Goal: Transaction & Acquisition: Purchase product/service

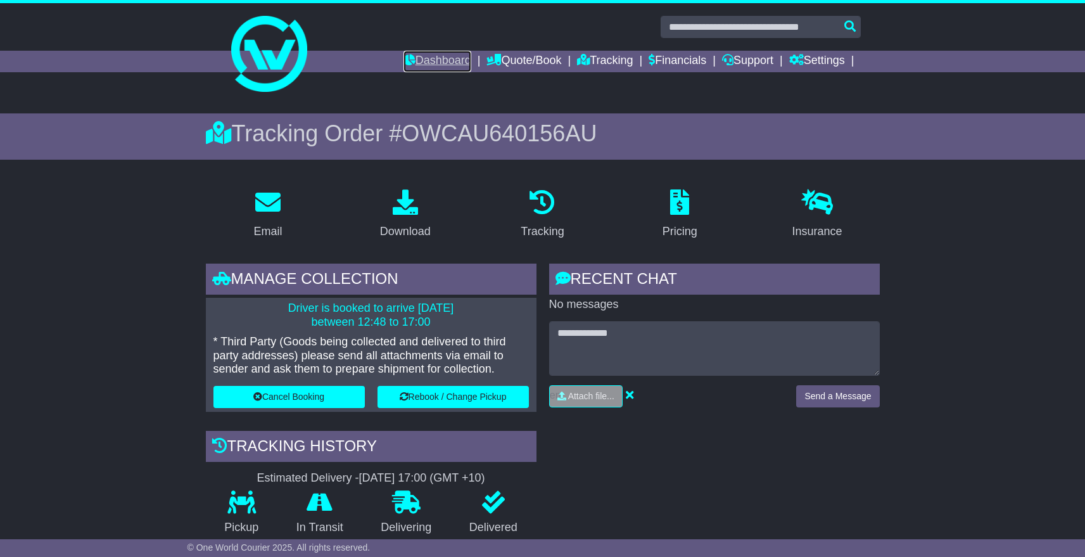
click at [416, 59] on link "Dashboard" at bounding box center [437, 62] width 68 height 22
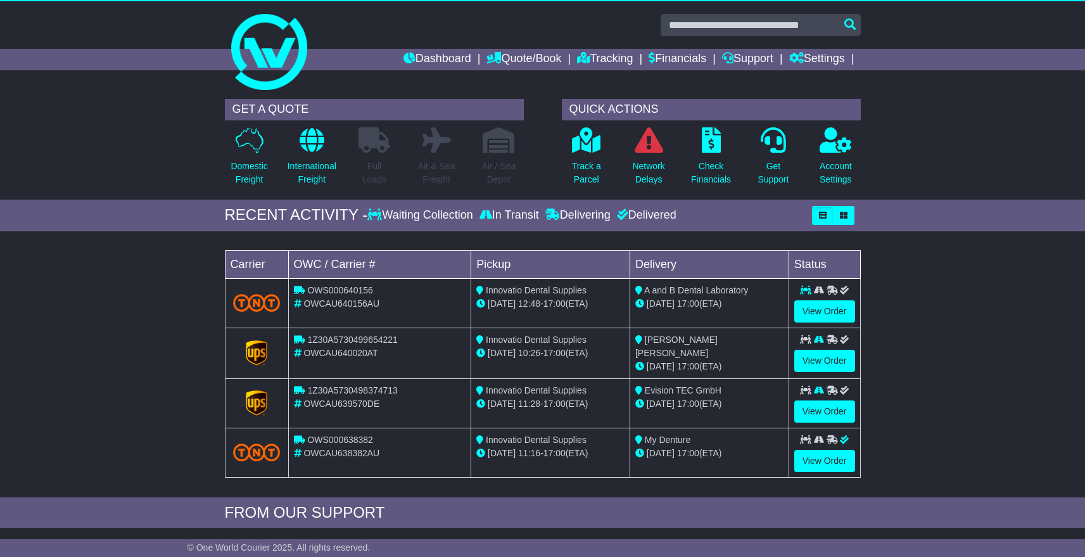
scroll to position [3, 0]
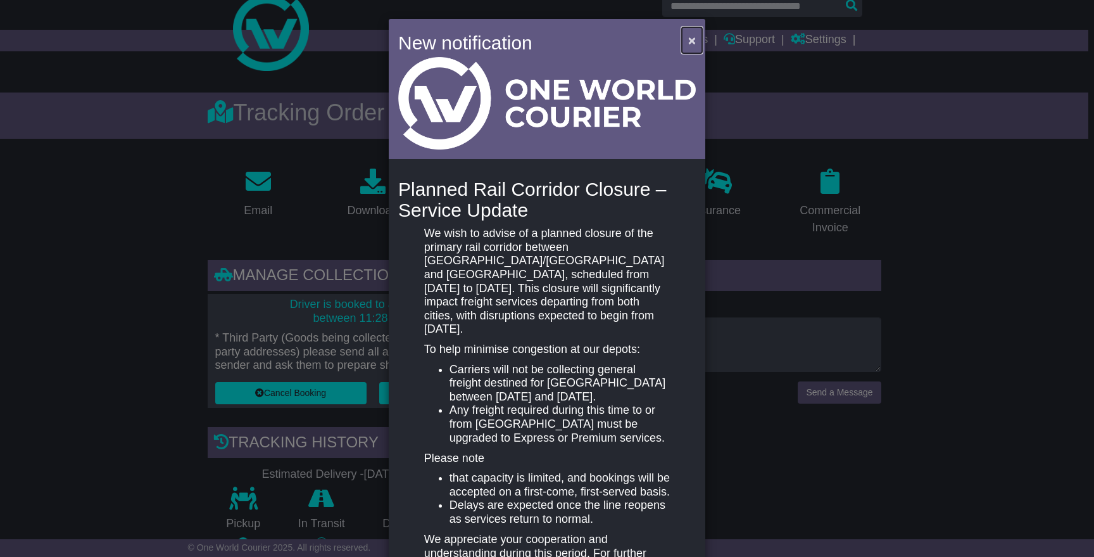
click at [690, 42] on span "×" at bounding box center [692, 40] width 8 height 15
click at [688, 41] on span "×" at bounding box center [692, 40] width 8 height 15
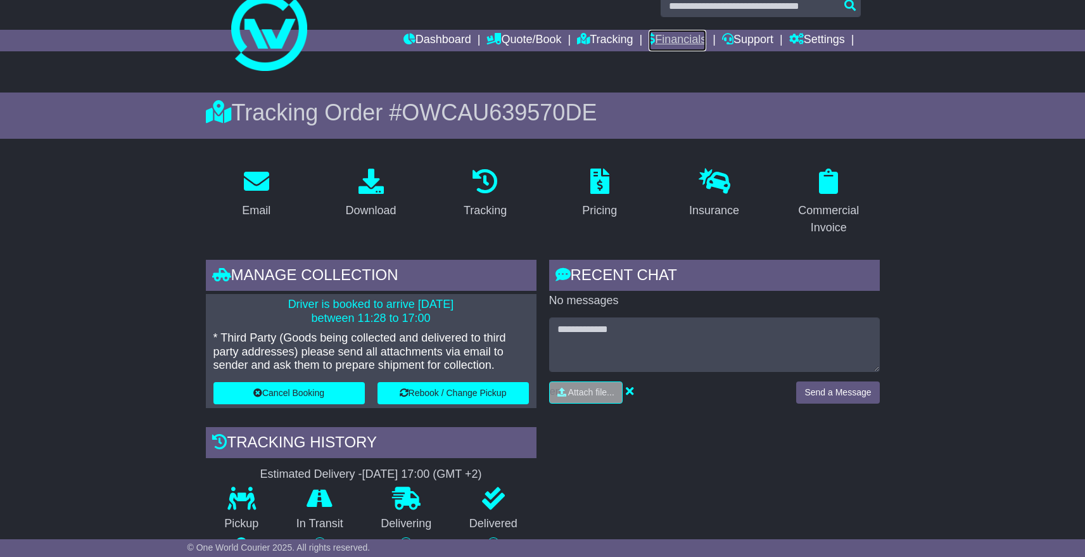
click at [686, 39] on link "Financials" at bounding box center [678, 41] width 58 height 22
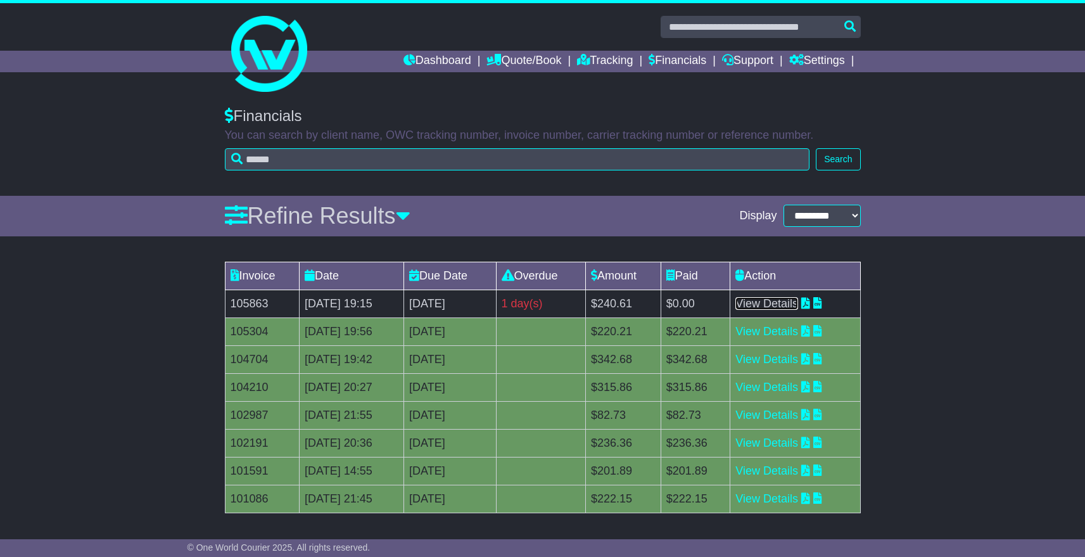
click at [795, 303] on link "View Details" at bounding box center [766, 303] width 63 height 13
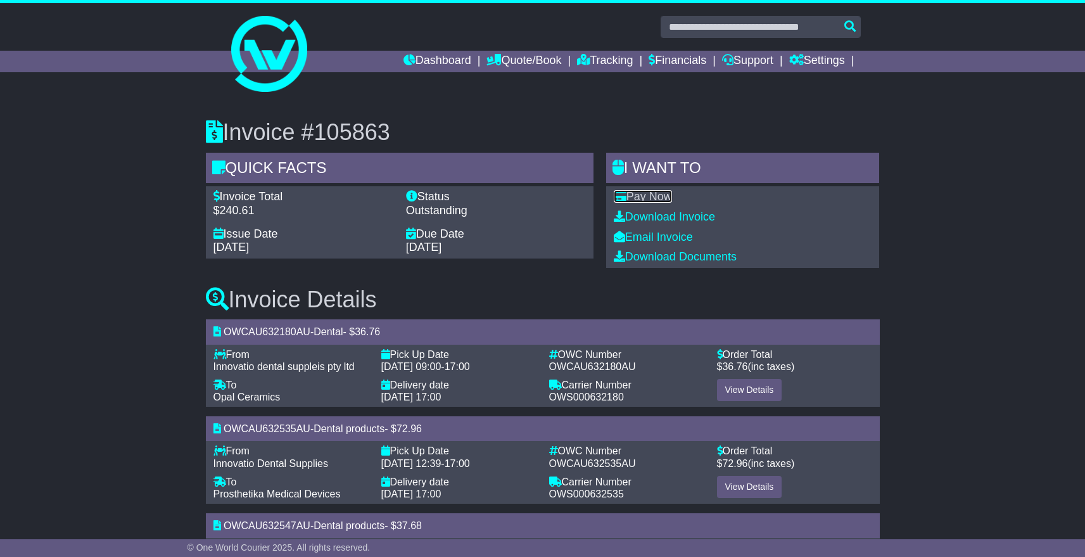
click at [649, 198] on link "Pay Now" at bounding box center [643, 196] width 58 height 13
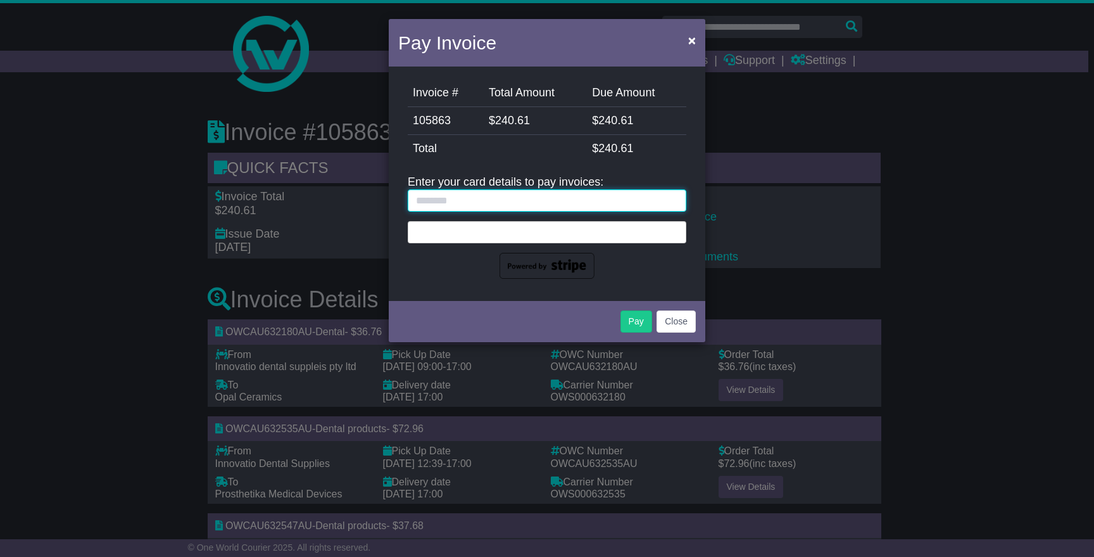
click at [550, 204] on input "text" at bounding box center [547, 200] width 279 height 22
type input "**********"
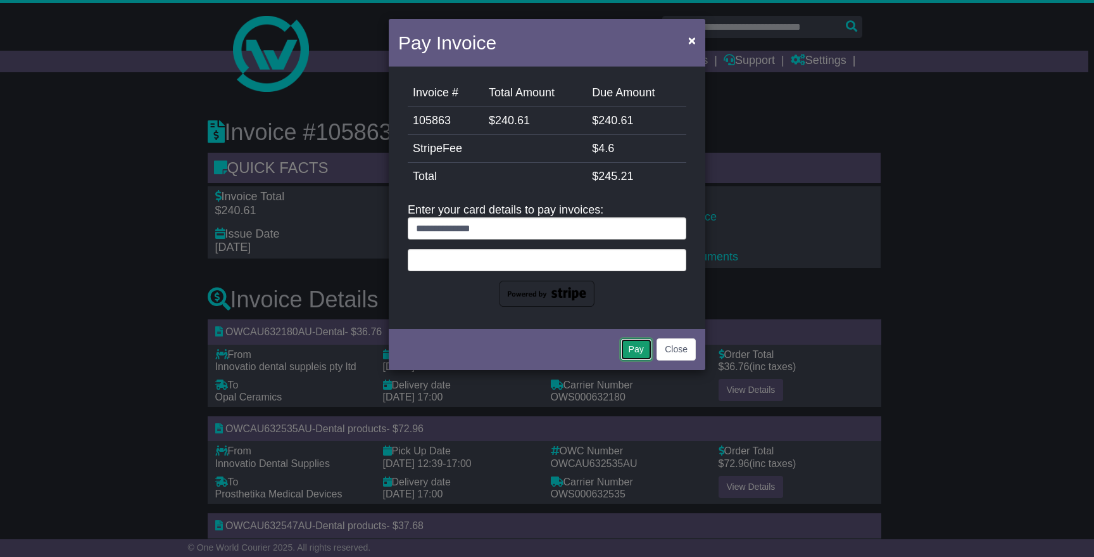
click at [633, 348] on button "Pay" at bounding box center [637, 349] width 32 height 22
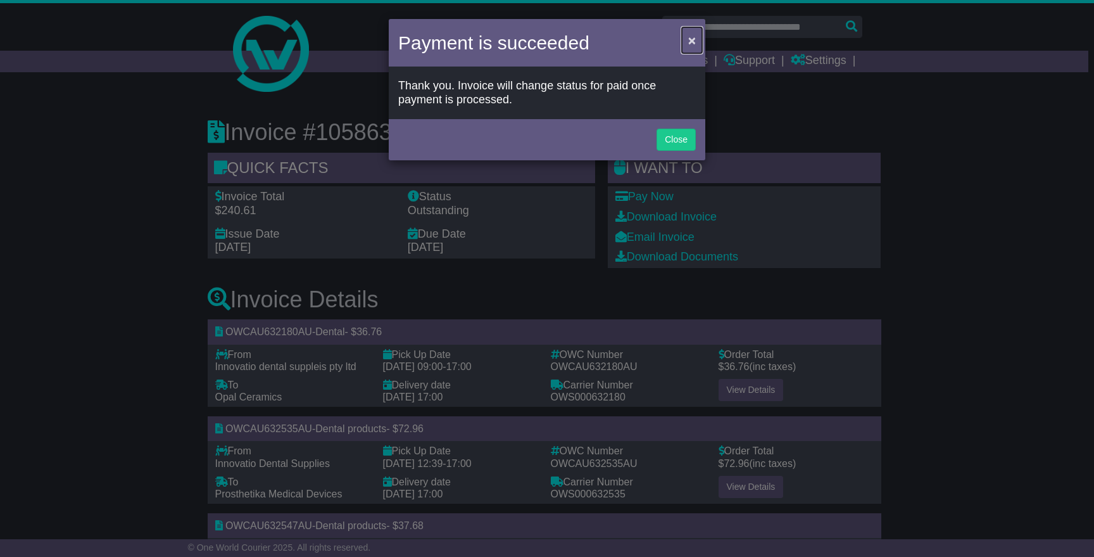
click at [697, 41] on button "×" at bounding box center [692, 40] width 20 height 26
